Goal: Task Accomplishment & Management: Manage account settings

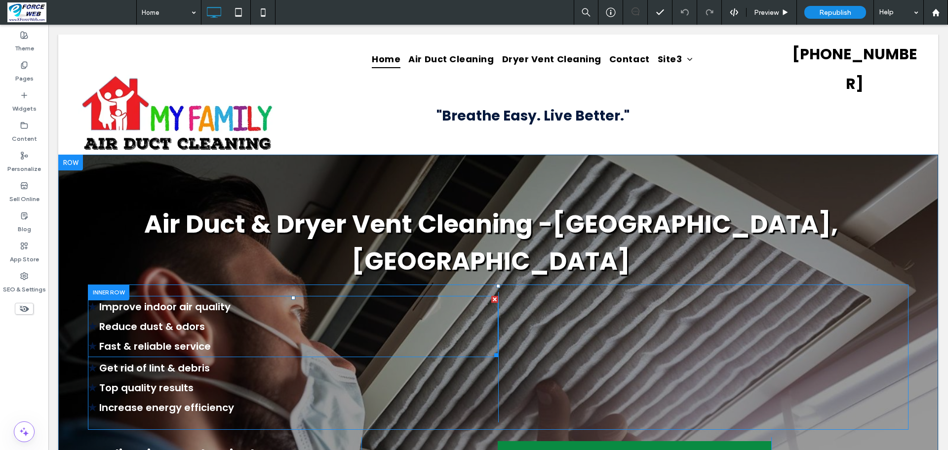
click at [147, 297] on p "★ Improve indoor air quality" at bounding box center [293, 307] width 410 height 20
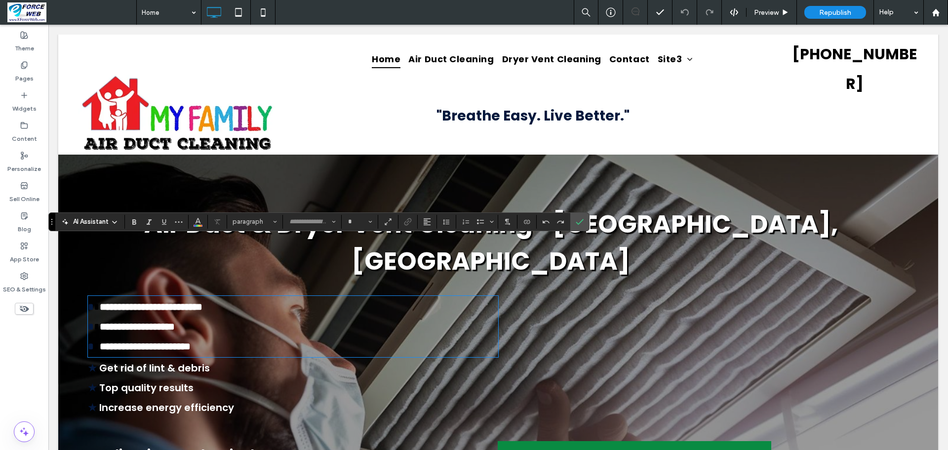
type input "*******"
type input "**"
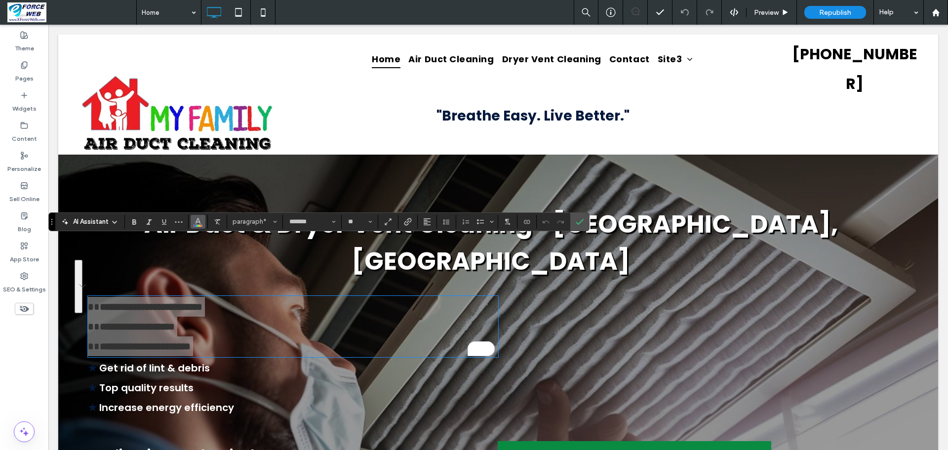
click at [198, 224] on icon "Color" at bounding box center [198, 221] width 8 height 8
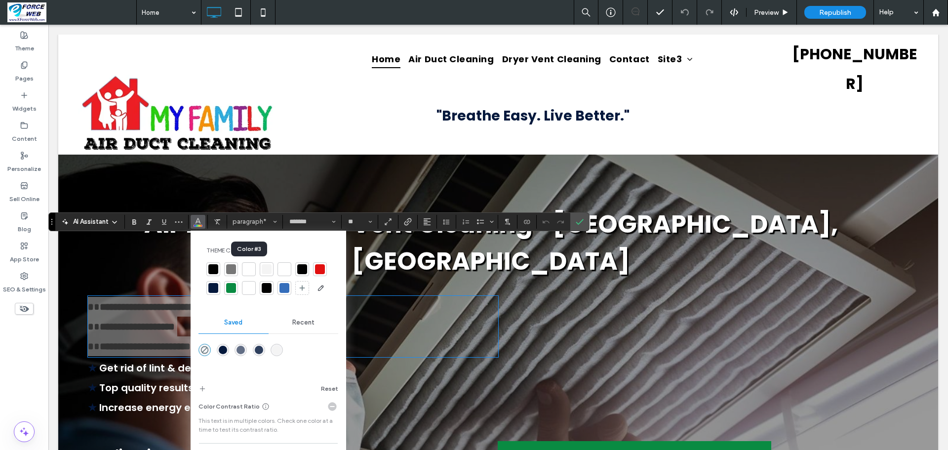
click at [249, 269] on div at bounding box center [249, 269] width 10 height 10
click at [246, 288] on div at bounding box center [249, 288] width 10 height 10
click at [584, 219] on icon "Confirm" at bounding box center [580, 222] width 8 height 8
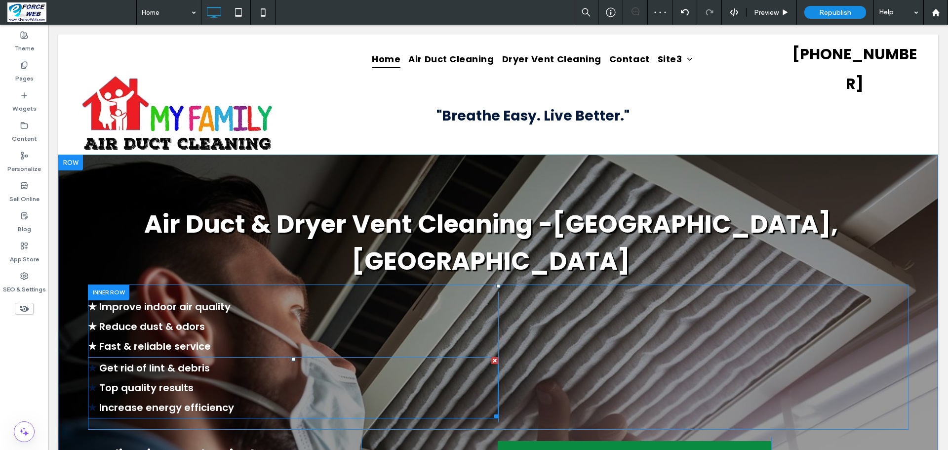
click at [269, 378] on p "★ Top quality results" at bounding box center [293, 388] width 410 height 20
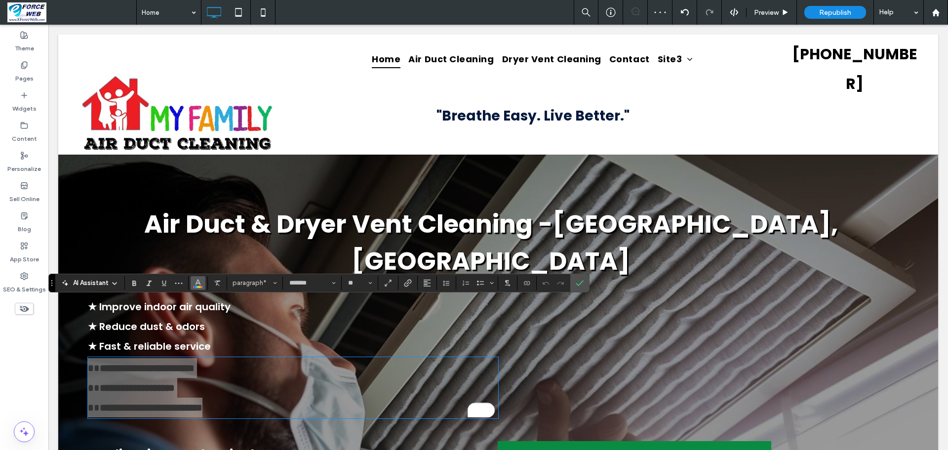
click at [198, 282] on icon "Color" at bounding box center [198, 282] width 8 height 8
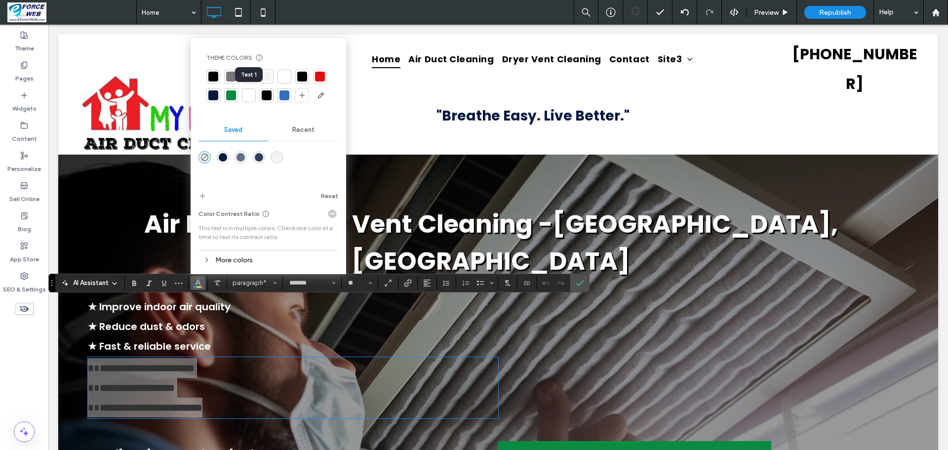
click at [245, 97] on div at bounding box center [249, 95] width 10 height 10
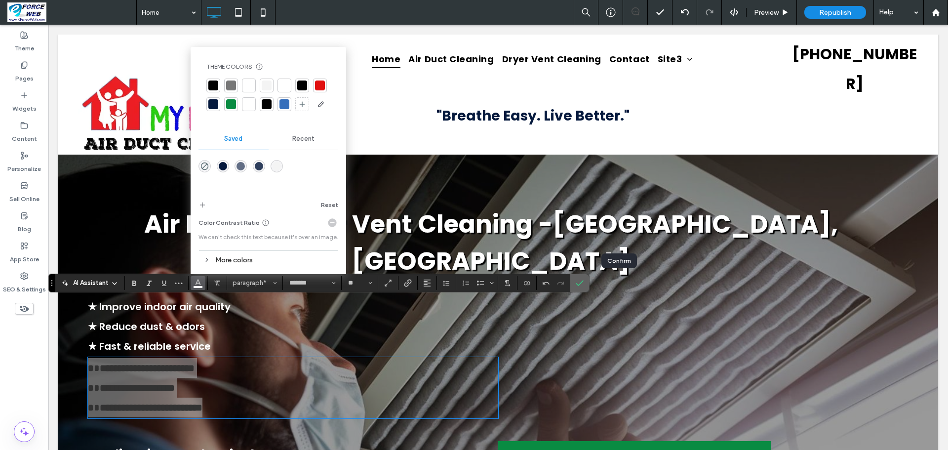
click at [580, 288] on span "Confirm" at bounding box center [578, 283] width 4 height 18
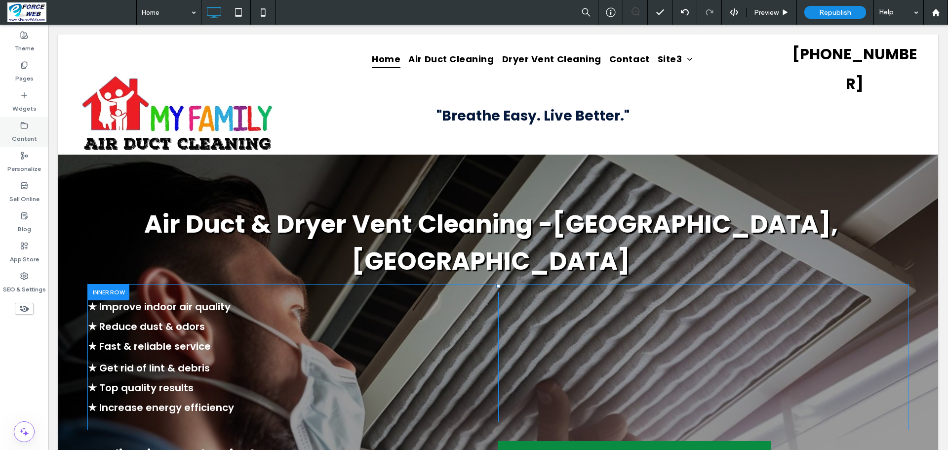
click at [33, 133] on label "Content" at bounding box center [24, 136] width 25 height 14
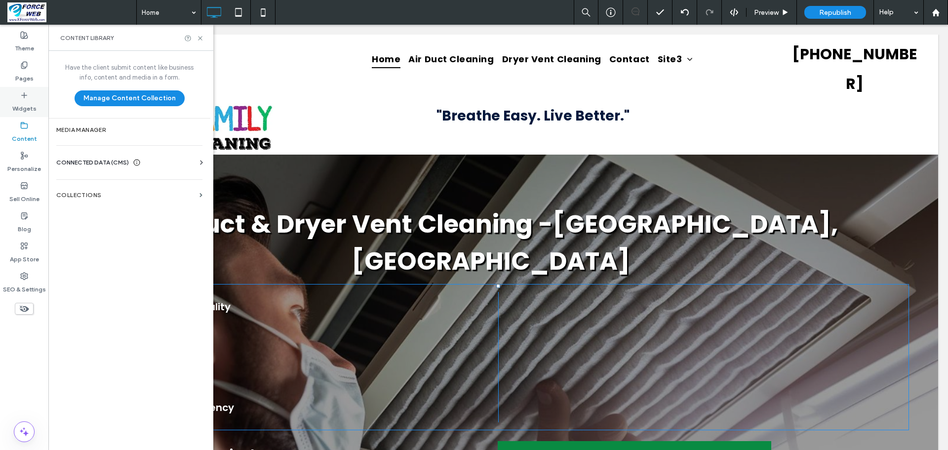
click at [32, 106] on label "Widgets" at bounding box center [24, 106] width 24 height 14
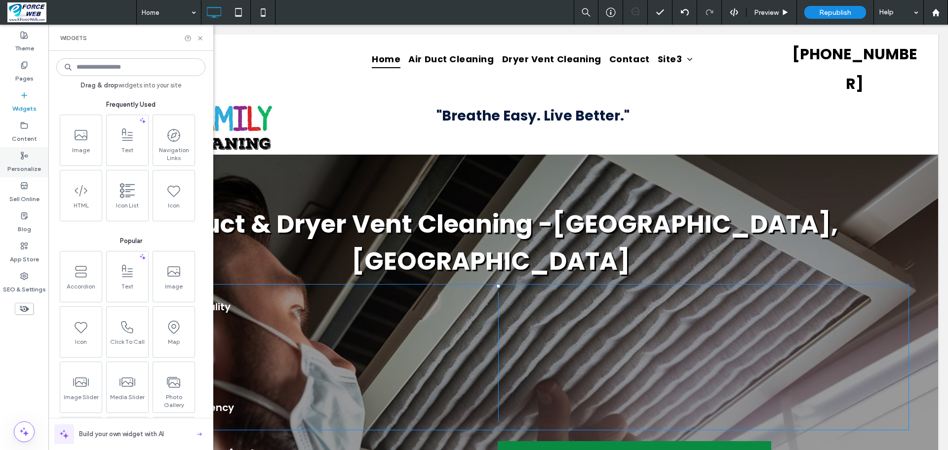
click at [26, 165] on label "Personalize" at bounding box center [24, 167] width 34 height 14
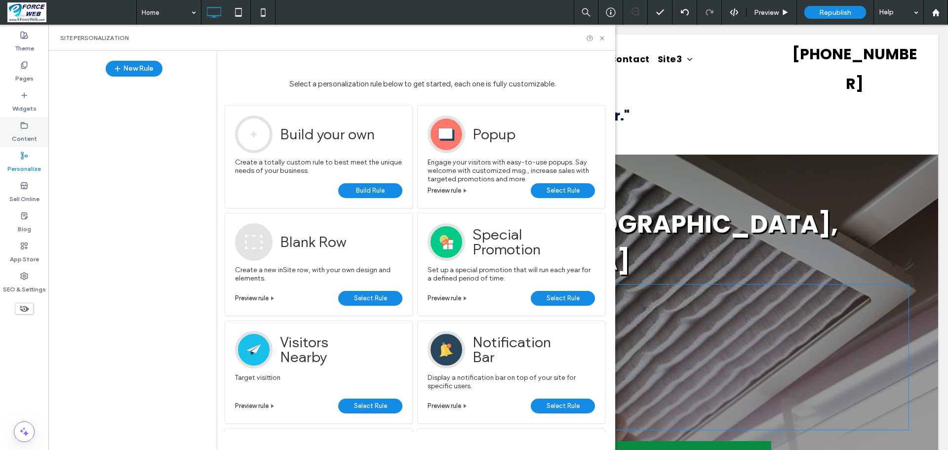
click at [31, 135] on label "Content" at bounding box center [24, 136] width 25 height 14
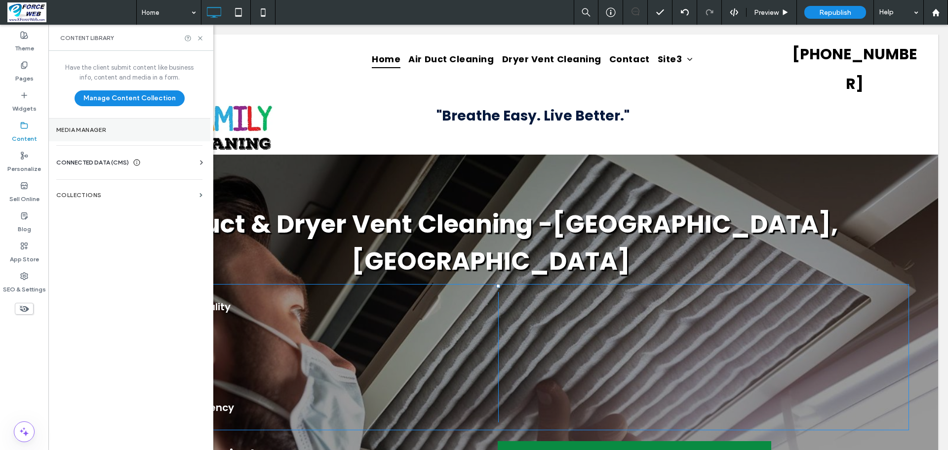
click at [81, 137] on section "Media Manager" at bounding box center [129, 130] width 162 height 23
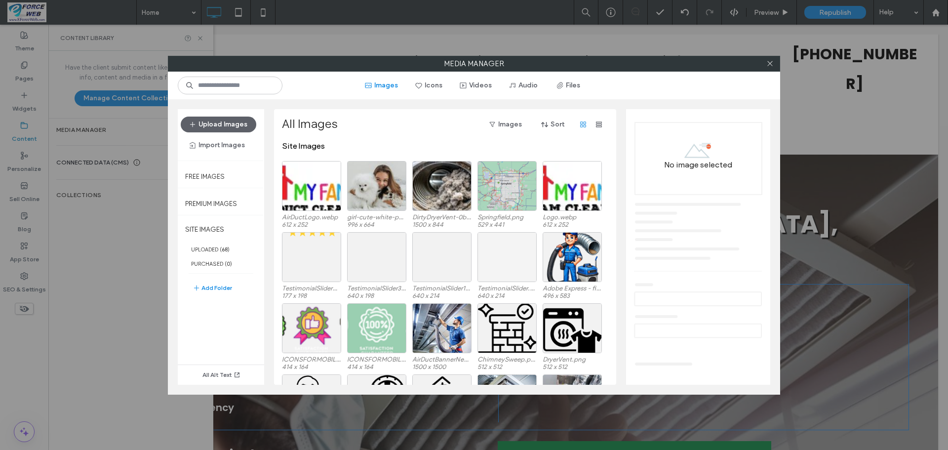
click at [101, 159] on div "Media Manager Images Icons Videos Audio Files Upload Images Import Images Free …" at bounding box center [474, 225] width 948 height 450
click at [771, 65] on icon at bounding box center [770, 63] width 7 height 7
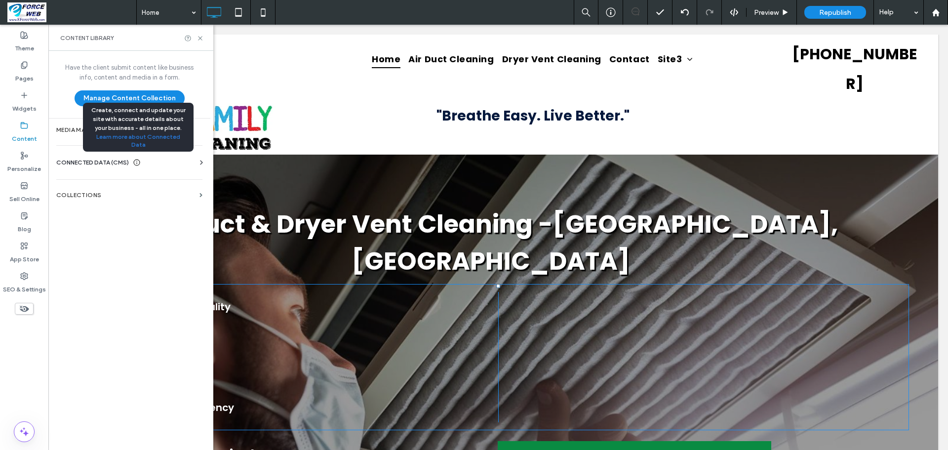
click at [135, 166] on span at bounding box center [137, 163] width 8 height 10
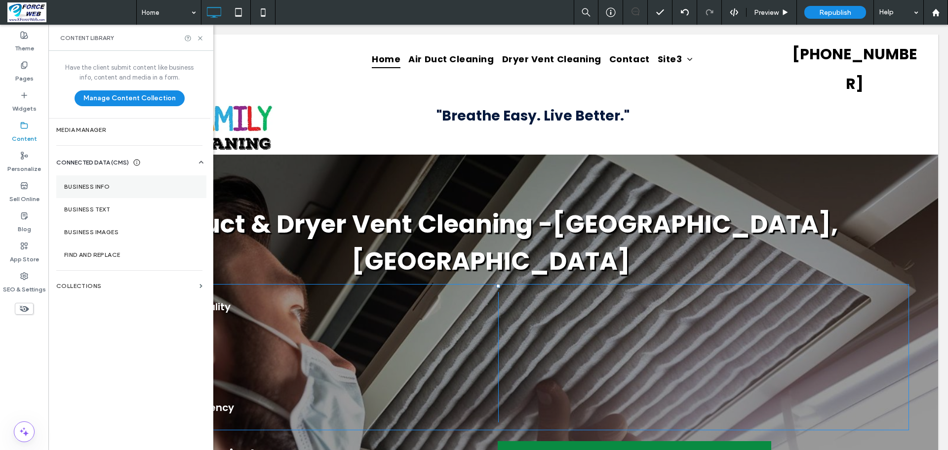
click at [93, 188] on label "Business Info" at bounding box center [131, 186] width 134 height 7
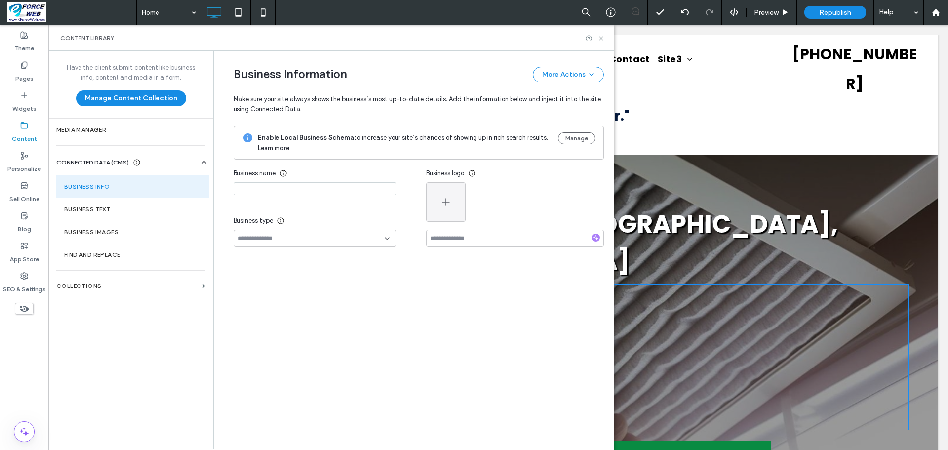
type input "**********"
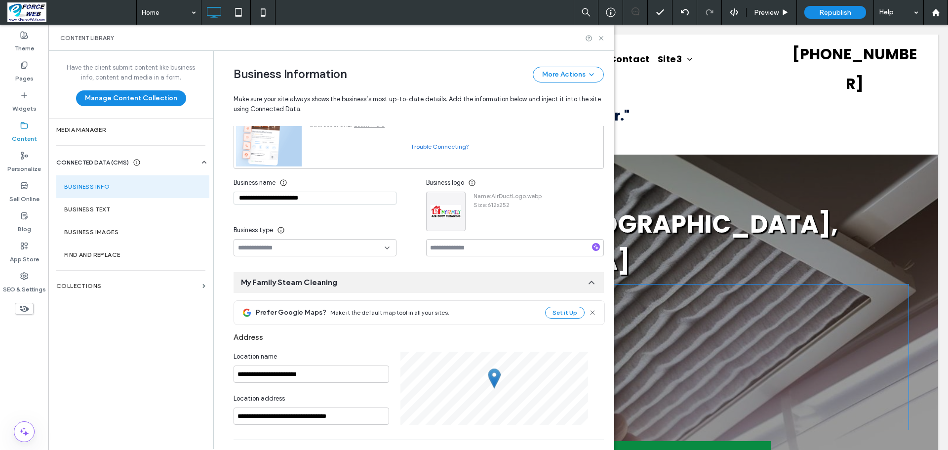
scroll to position [107, 0]
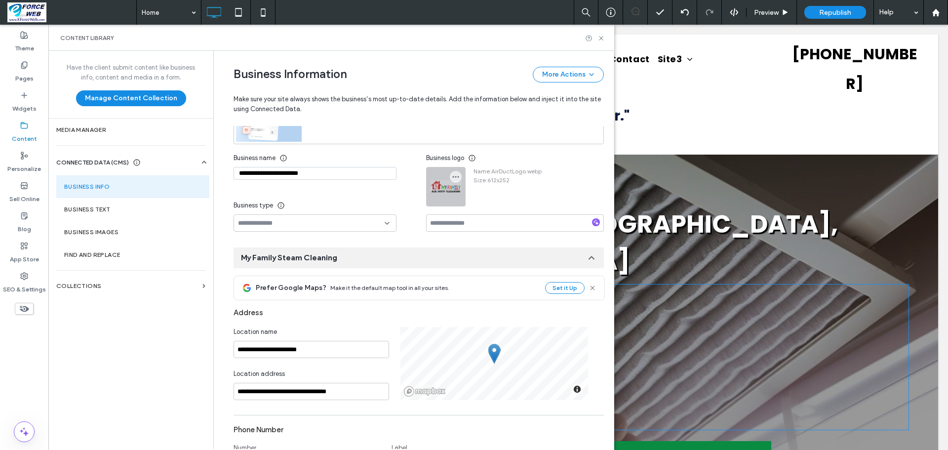
click at [446, 192] on div at bounding box center [446, 186] width 39 height 39
click at [452, 181] on icon "button" at bounding box center [456, 177] width 8 height 8
click at [470, 209] on span "Replace Image" at bounding box center [487, 209] width 44 height 10
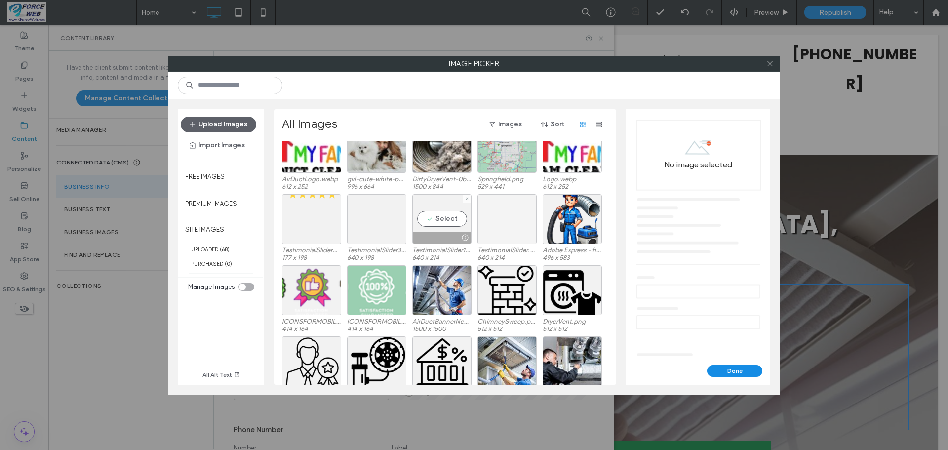
scroll to position [49, 0]
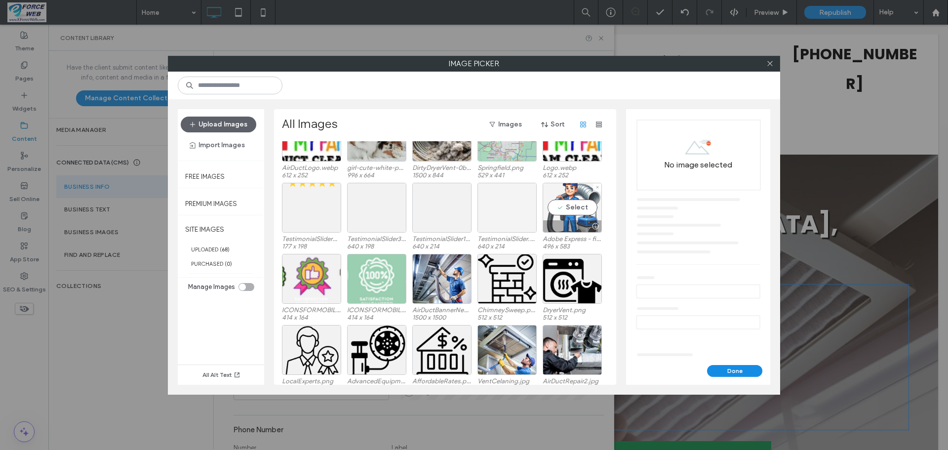
click at [569, 209] on div "Select" at bounding box center [572, 208] width 59 height 50
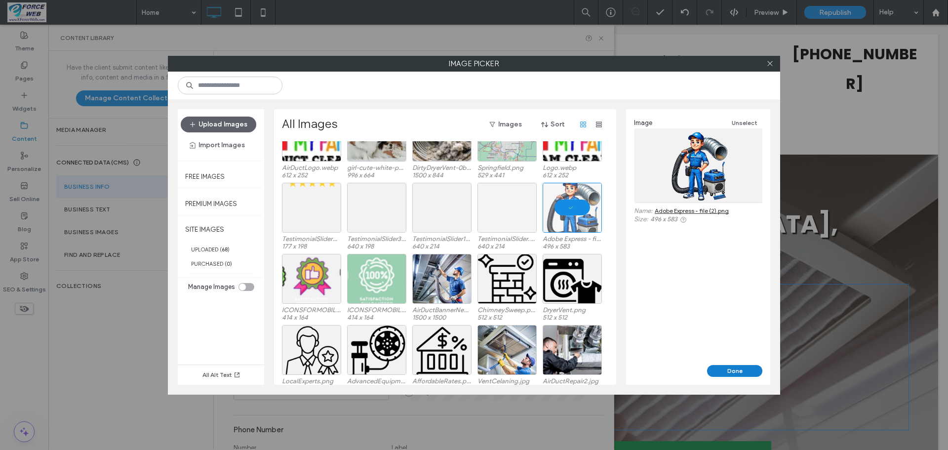
drag, startPoint x: 736, startPoint y: 368, endPoint x: 629, endPoint y: 338, distance: 110.9
click at [736, 368] on button "Done" at bounding box center [734, 371] width 55 height 12
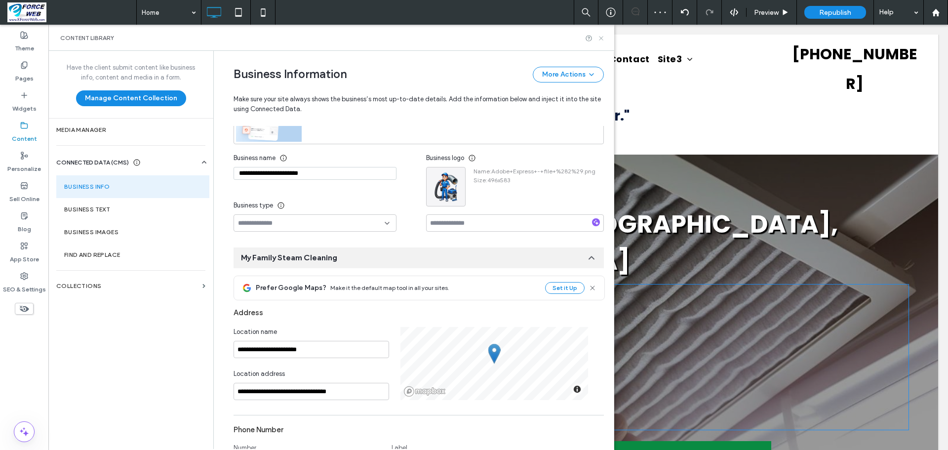
click at [602, 39] on use at bounding box center [601, 38] width 4 height 4
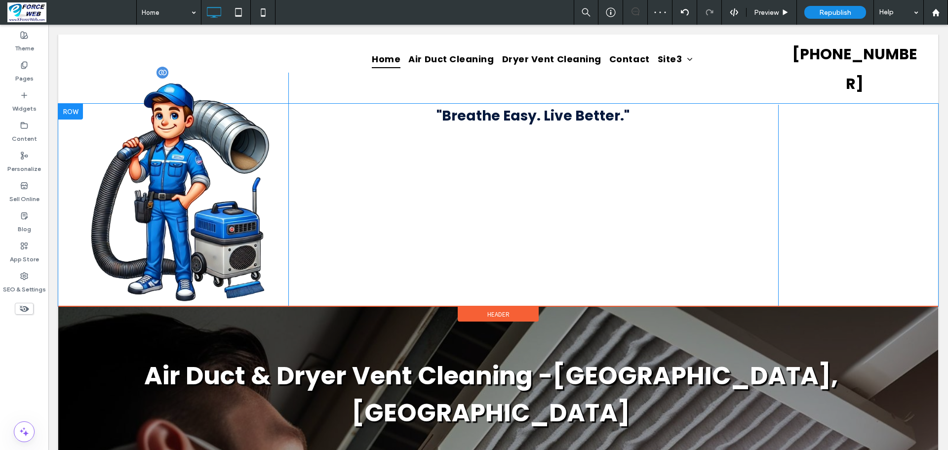
scroll to position [0, 0]
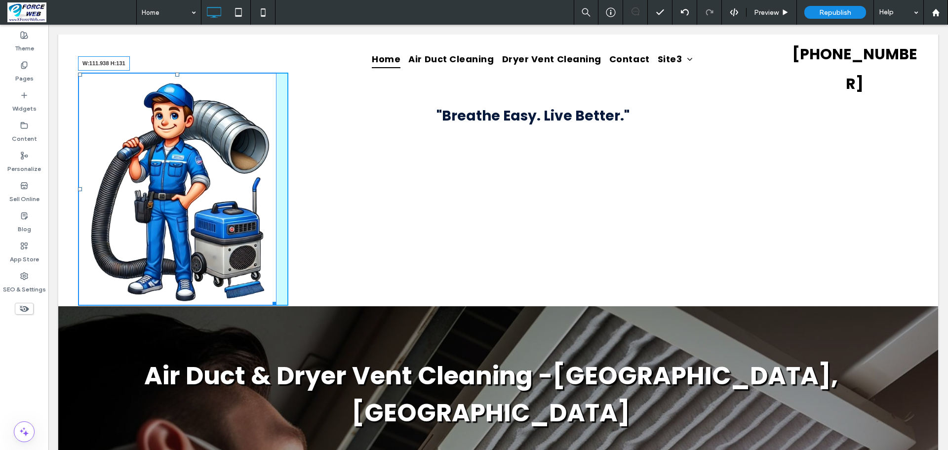
drag, startPoint x: 270, startPoint y: 282, endPoint x: 199, endPoint y: 160, distance: 141.0
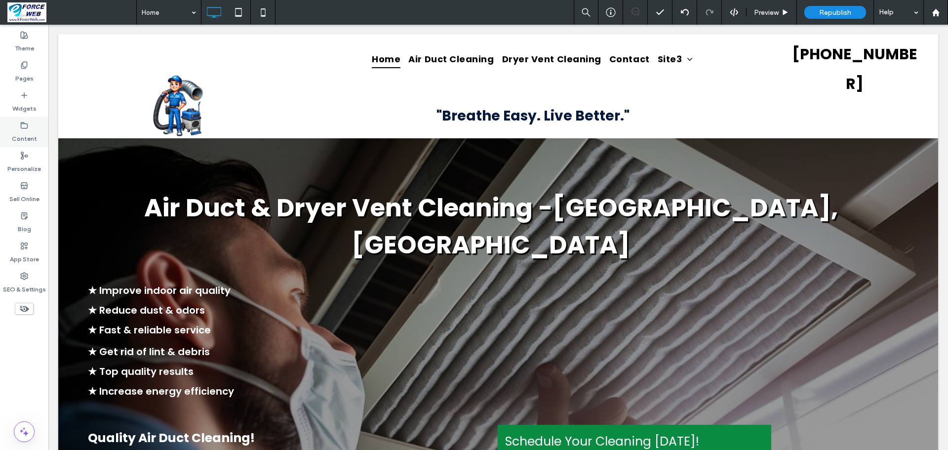
click at [26, 128] on use at bounding box center [24, 125] width 6 height 6
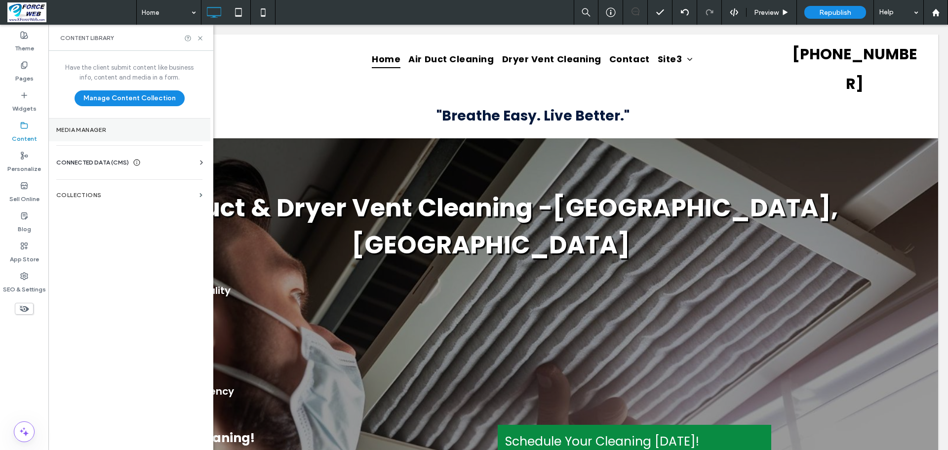
click at [112, 133] on section "Media Manager" at bounding box center [129, 130] width 162 height 23
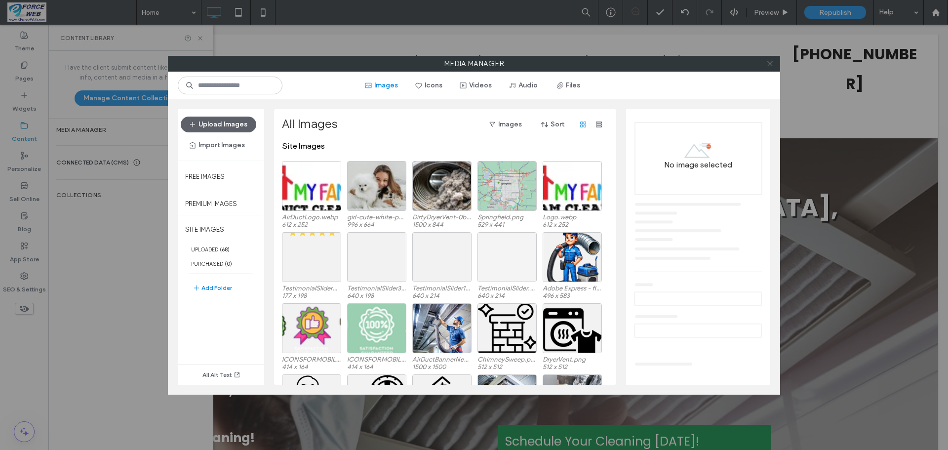
click at [771, 61] on icon at bounding box center [770, 63] width 7 height 7
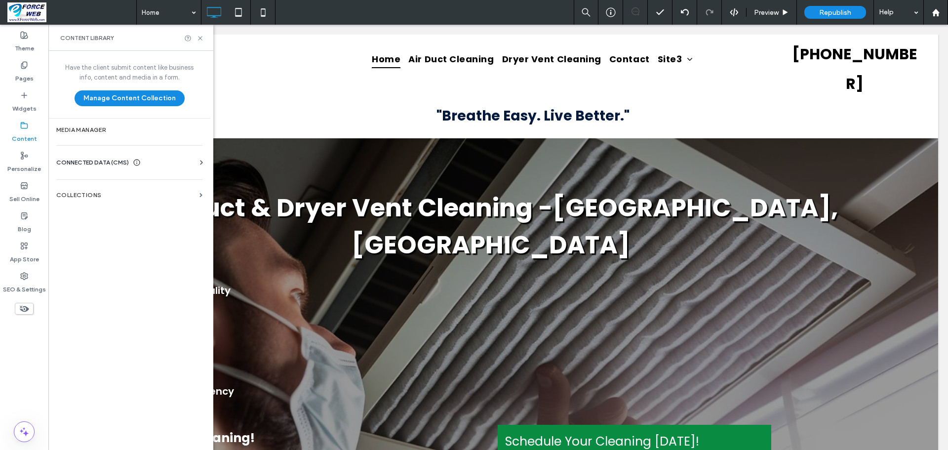
click at [168, 161] on div "CONNECTED DATA (CMS)" at bounding box center [131, 163] width 150 height 10
click at [84, 180] on section "Business Info" at bounding box center [131, 186] width 150 height 23
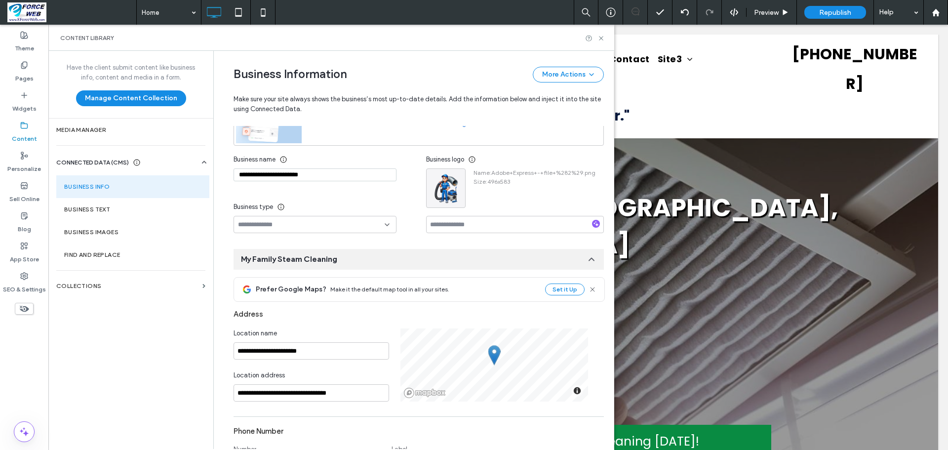
scroll to position [107, 0]
click at [433, 205] on div at bounding box center [446, 186] width 39 height 39
click at [453, 181] on icon "button" at bounding box center [456, 177] width 8 height 8
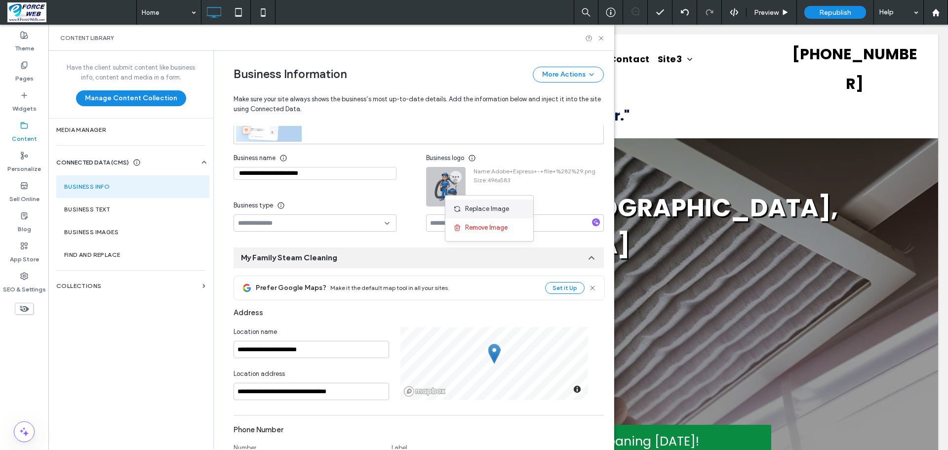
click at [489, 210] on span "Replace Image" at bounding box center [487, 209] width 44 height 10
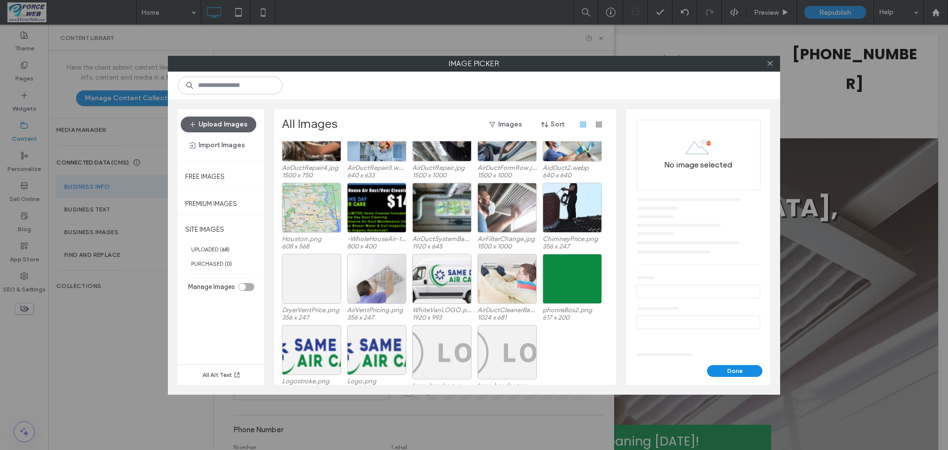
scroll to position [772, 0]
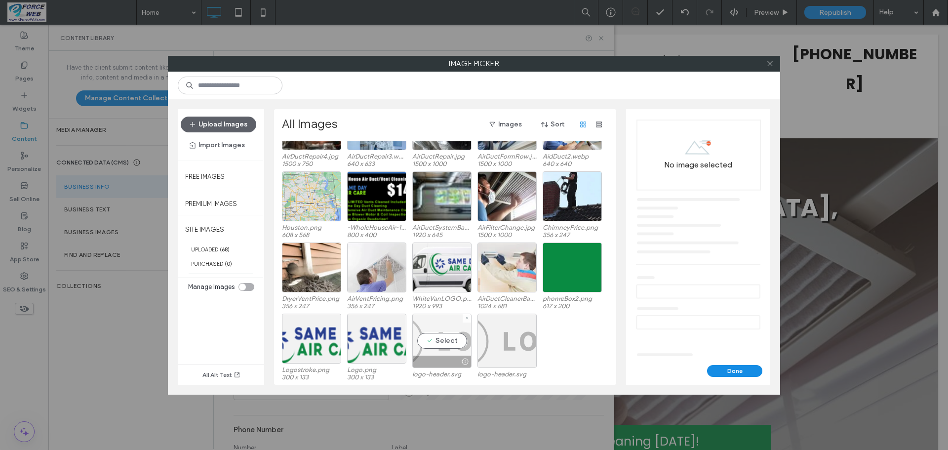
click at [437, 342] on div "Select" at bounding box center [441, 341] width 59 height 54
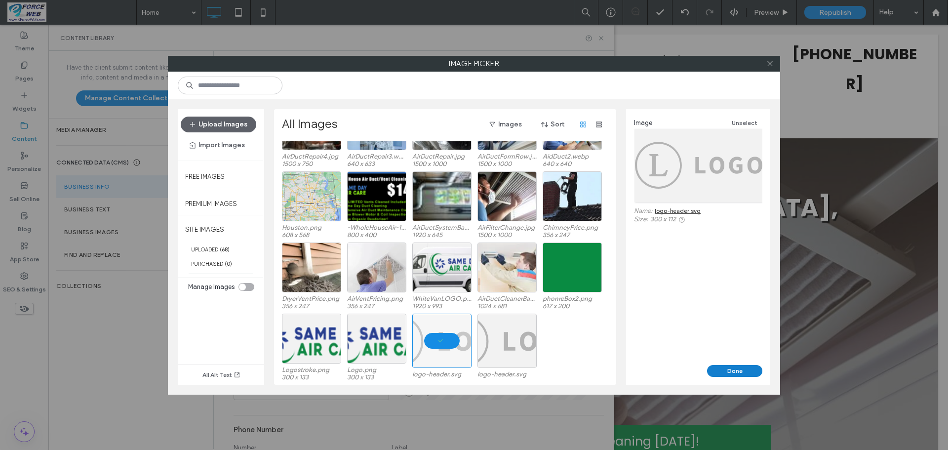
click at [720, 371] on button "Done" at bounding box center [734, 371] width 55 height 12
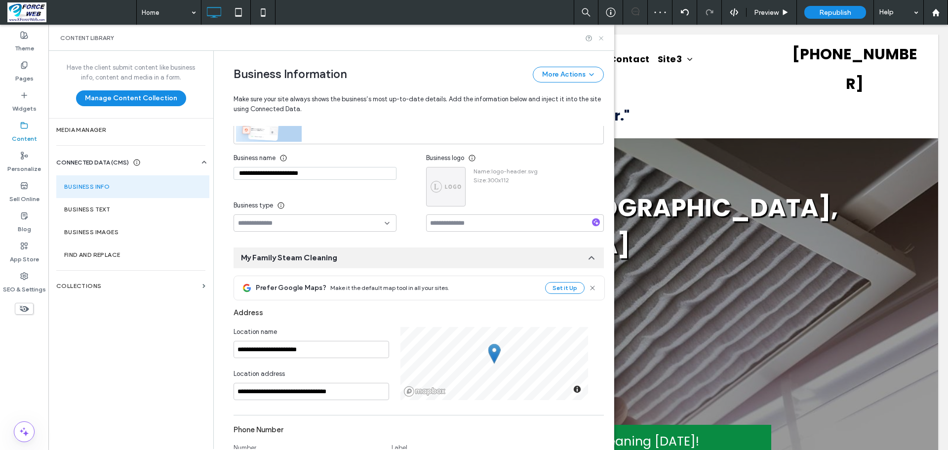
click at [602, 37] on icon at bounding box center [601, 38] width 7 height 7
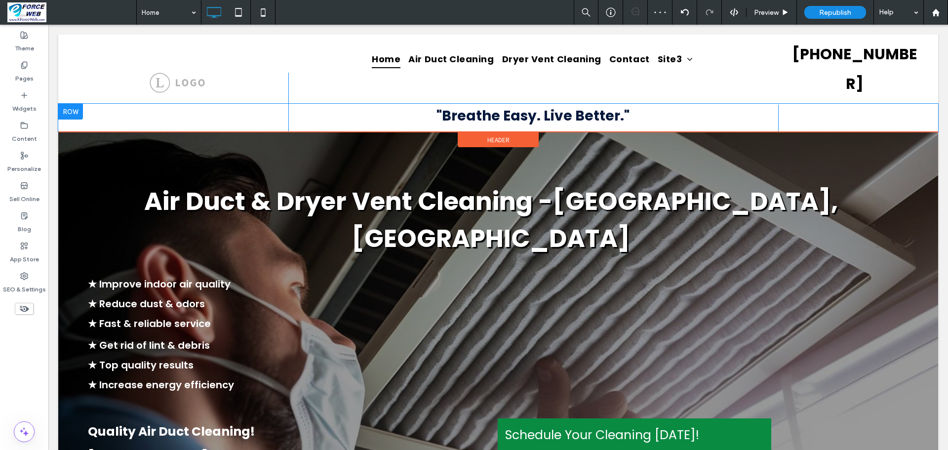
scroll to position [0, 0]
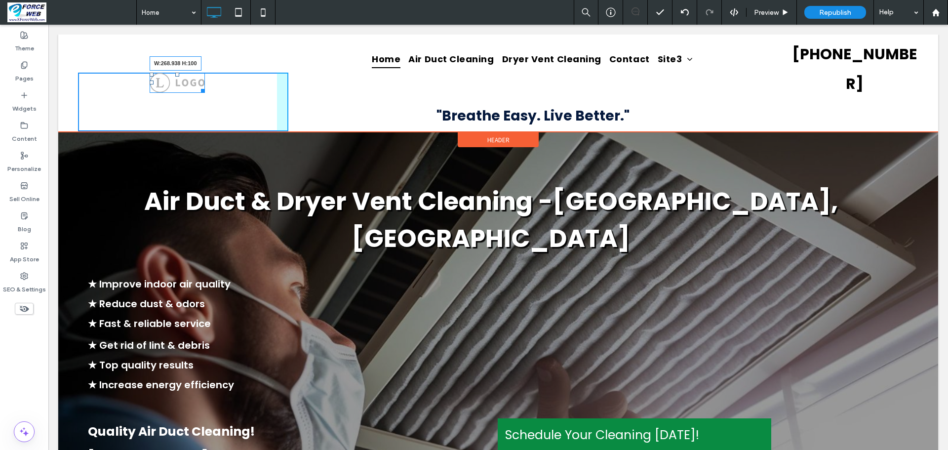
drag, startPoint x: 204, startPoint y: 72, endPoint x: 303, endPoint y: 149, distance: 125.4
click at [242, 108] on div "W:268.938 H:100 Click To Paste" at bounding box center [183, 102] width 210 height 59
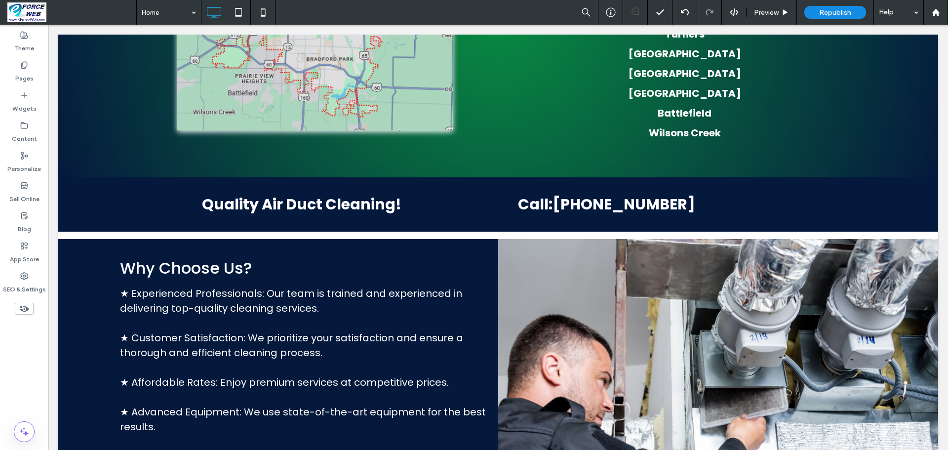
scroll to position [2223, 0]
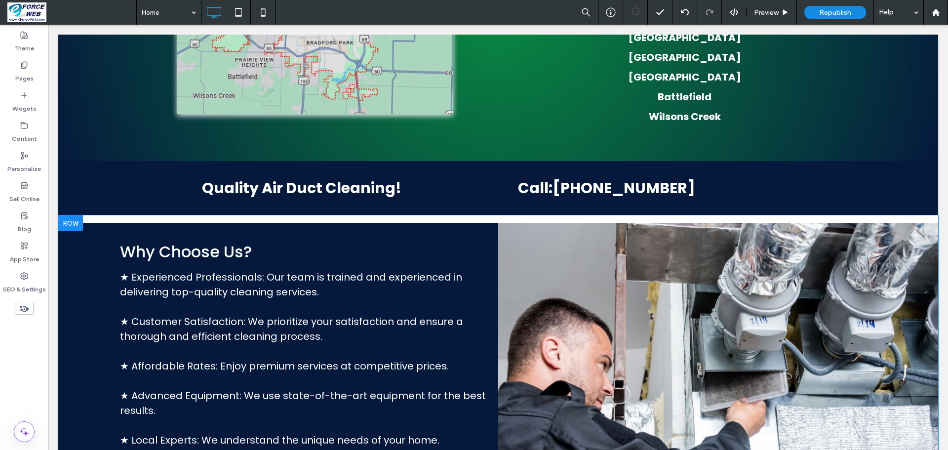
click at [408, 338] on div "Why Choose Us? ★ Experienced Professionals: Our team is trained and experienced…" at bounding box center [278, 400] width 440 height 354
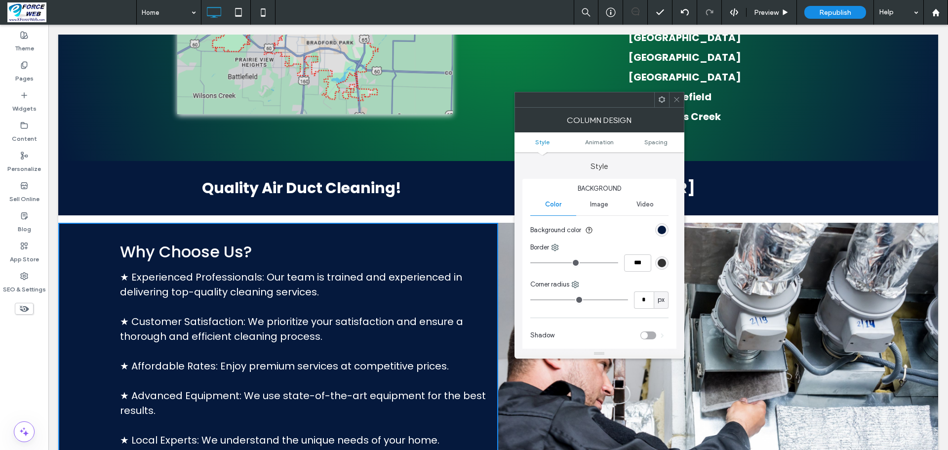
click at [678, 98] on icon at bounding box center [676, 99] width 7 height 7
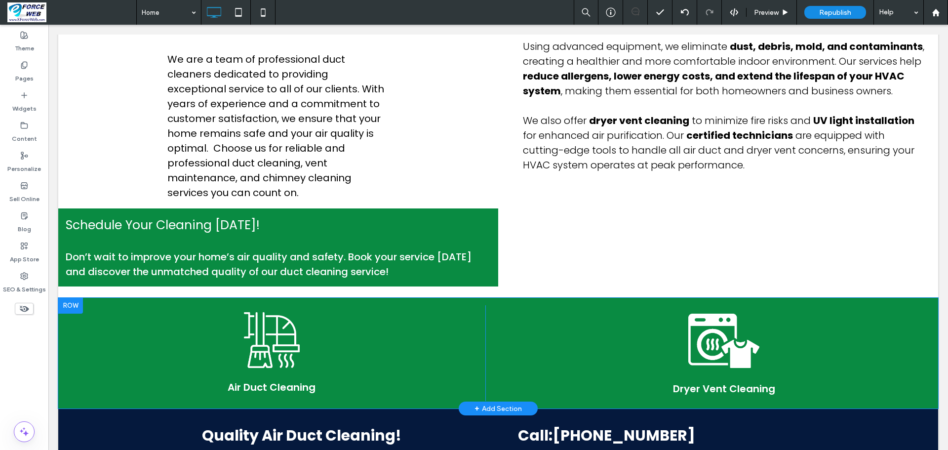
scroll to position [1597, 0]
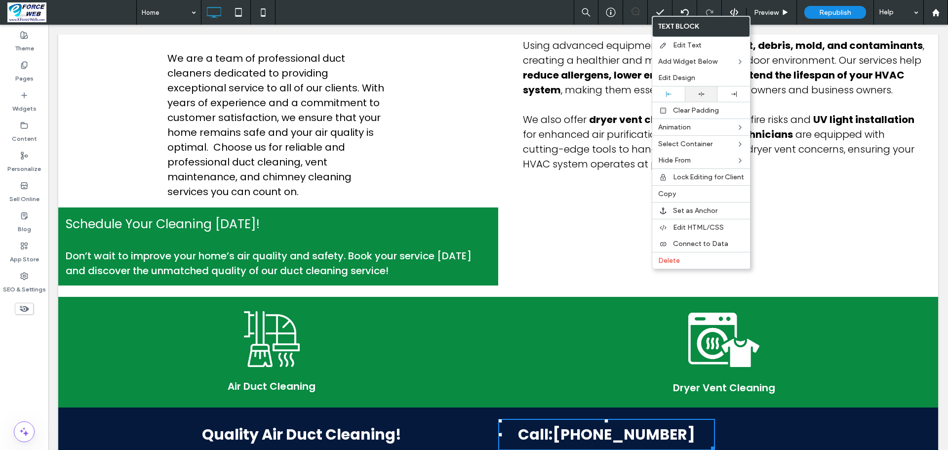
click at [700, 91] on icon at bounding box center [701, 94] width 6 height 6
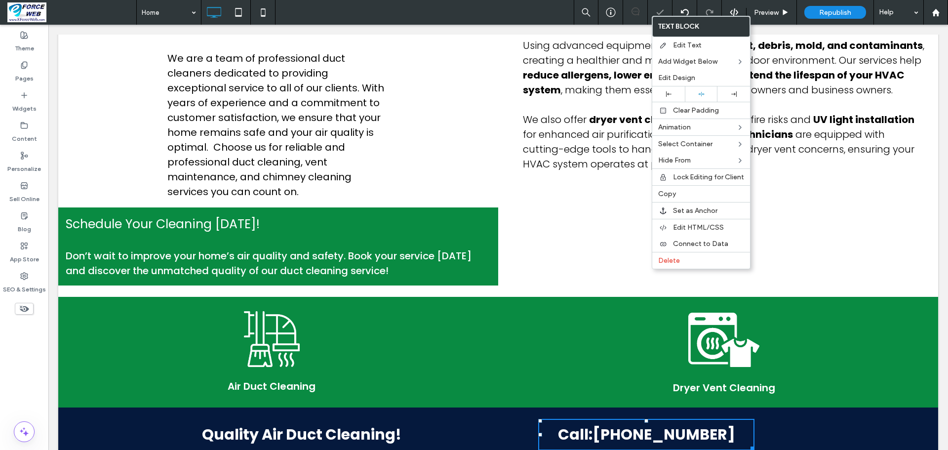
click at [491, 408] on div "Quality Air Duct Cleaning! Click To Paste Call: [PHONE_NUMBER] Click To Paste R…" at bounding box center [498, 435] width 880 height 54
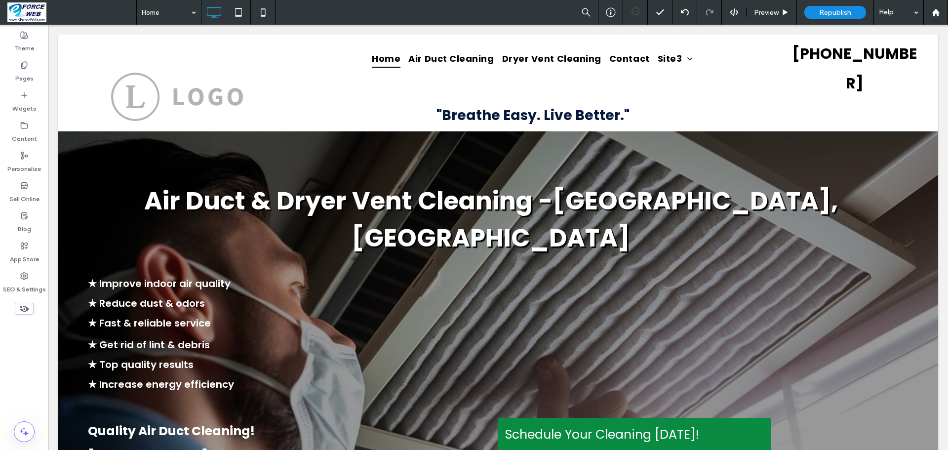
scroll to position [0, 0]
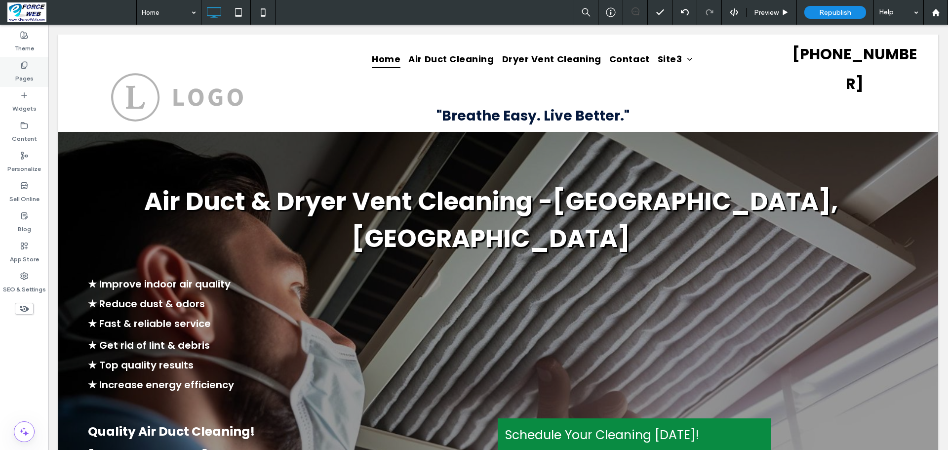
click at [20, 70] on label "Pages" at bounding box center [24, 76] width 18 height 14
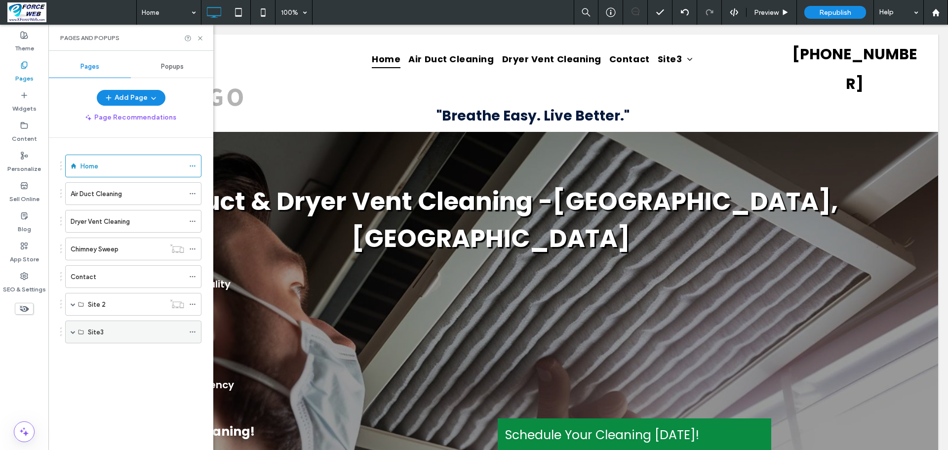
click at [194, 332] on icon at bounding box center [192, 331] width 7 height 7
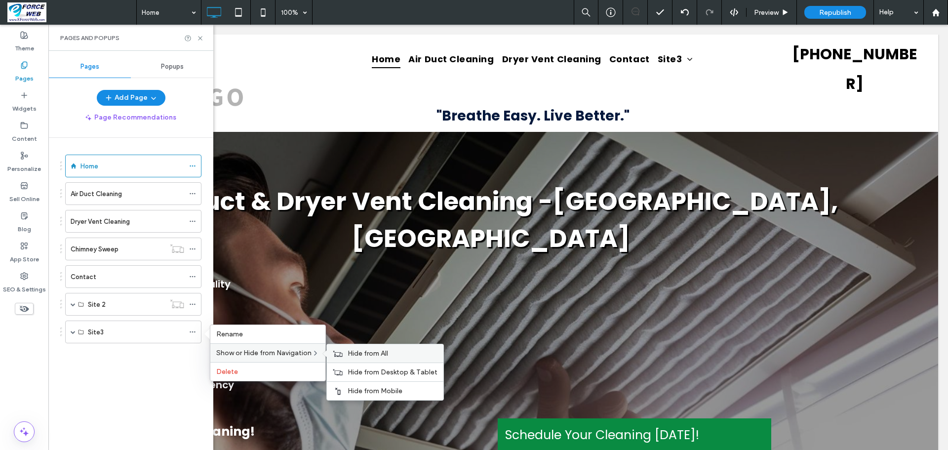
click at [350, 354] on span "Hide from All" at bounding box center [368, 353] width 41 height 8
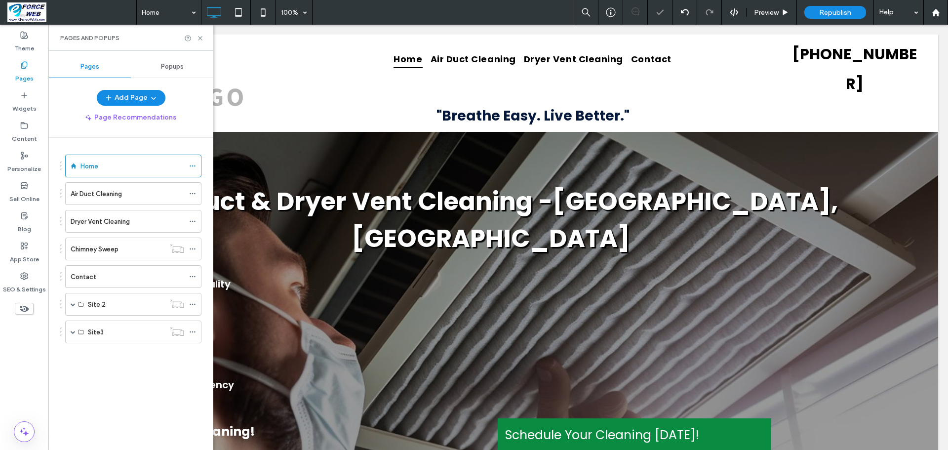
click at [141, 399] on div "Home Air Duct Cleaning Dryer Vent Cleaning Chimney Sweep Contact Site 2 Site2 H…" at bounding box center [136, 291] width 153 height 307
